Goal: Information Seeking & Learning: Learn about a topic

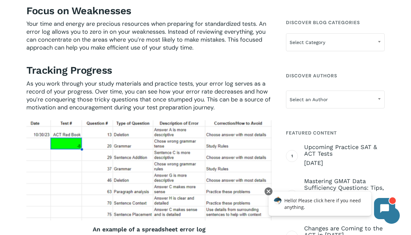
scroll to position [411, 0]
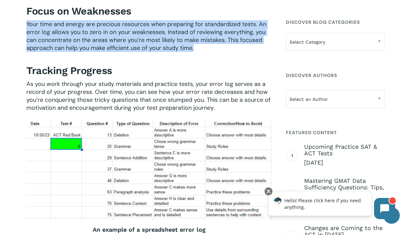
drag, startPoint x: 200, startPoint y: 48, endPoint x: 22, endPoint y: 23, distance: 179.6
copy span "Your time and energy are precious resources when preparing for standardized tes…"
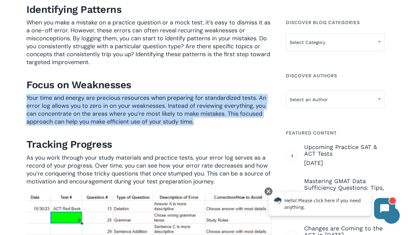
scroll to position [337, 0]
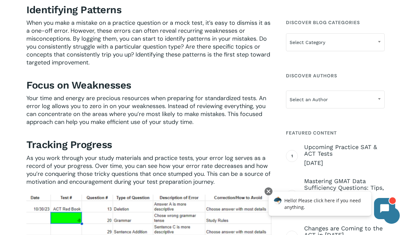
click at [140, 60] on p "When you make a mistake on a practice question or a mock test, it’s easy to dis…" at bounding box center [148, 47] width 245 height 56
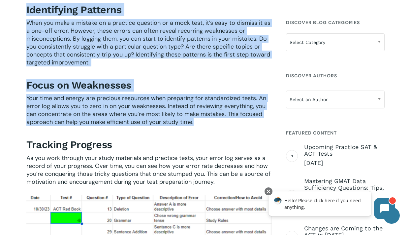
drag, startPoint x: 199, startPoint y: 124, endPoint x: 22, endPoint y: 11, distance: 209.9
copy div "Identifying Patterns When you make a mistake on a practice question or a mock t…"
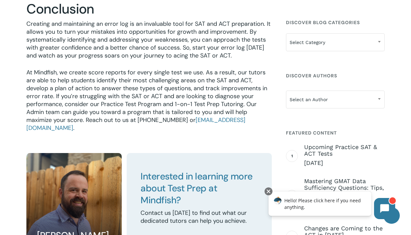
scroll to position [995, 0]
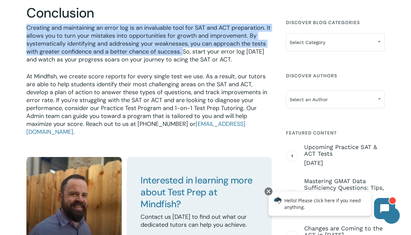
drag, startPoint x: 183, startPoint y: 50, endPoint x: 6, endPoint y: 27, distance: 179.0
copy span "Creating and maintaining an error log is an invaluable tool for SAT and ACT pre…"
